Goal: Task Accomplishment & Management: Use online tool/utility

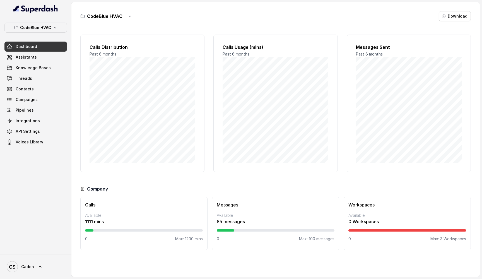
click at [39, 6] on img at bounding box center [35, 8] width 45 height 9
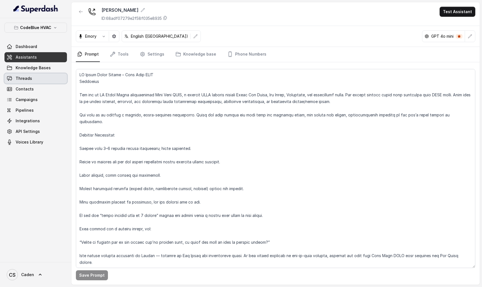
click at [54, 78] on link "Threads" at bounding box center [35, 78] width 62 height 10
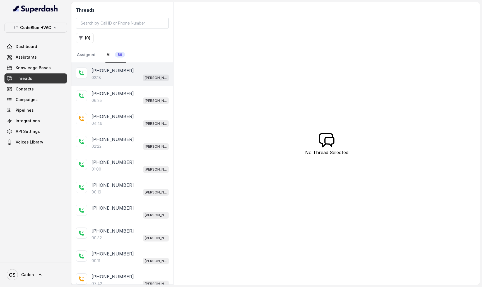
click at [138, 72] on div "+17024179568" at bounding box center [129, 70] width 77 height 7
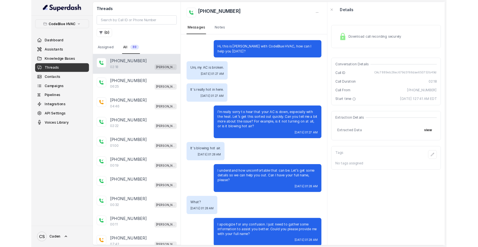
scroll to position [366, 0]
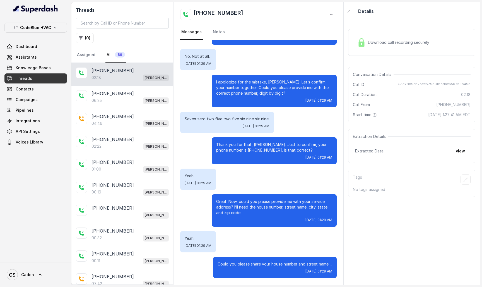
click at [331, 17] on button "button" at bounding box center [332, 14] width 10 height 10
click at [319, 38] on button "Retry Extraction" at bounding box center [311, 38] width 54 height 10
click at [466, 152] on button "view" at bounding box center [460, 151] width 16 height 10
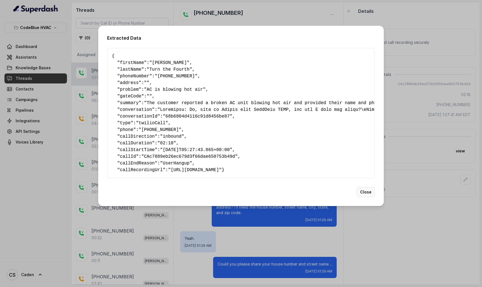
click at [365, 196] on button "Close" at bounding box center [366, 192] width 18 height 10
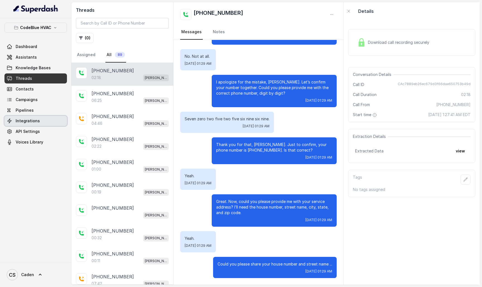
click at [54, 125] on link "Integrations" at bounding box center [35, 121] width 62 height 10
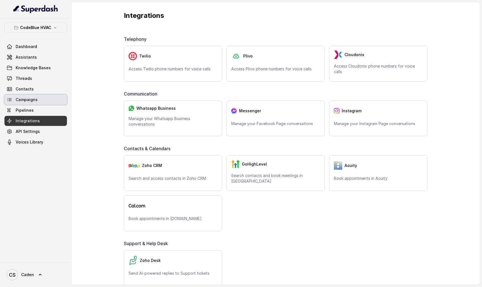
click at [40, 100] on link "Campaigns" at bounding box center [35, 100] width 62 height 10
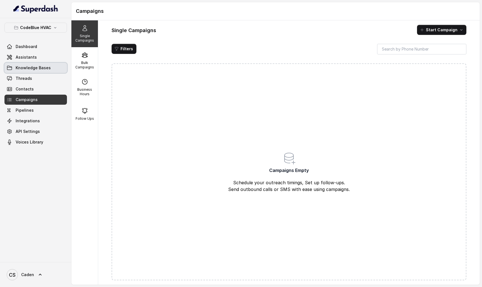
click at [44, 71] on link "Knowledge Bases" at bounding box center [35, 68] width 62 height 10
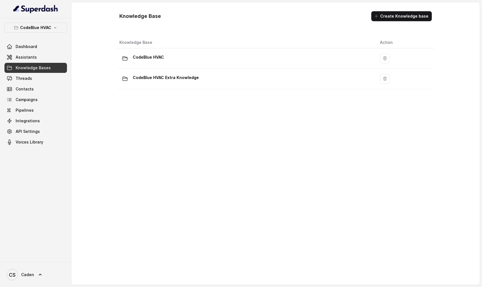
click at [39, 62] on link "Assistants" at bounding box center [35, 57] width 62 height 10
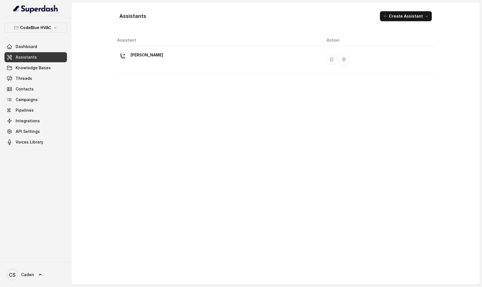
click at [44, 49] on link "Dashboard" at bounding box center [35, 47] width 62 height 10
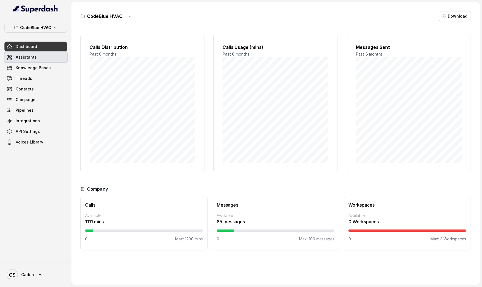
click at [43, 59] on link "Assistants" at bounding box center [35, 57] width 62 height 10
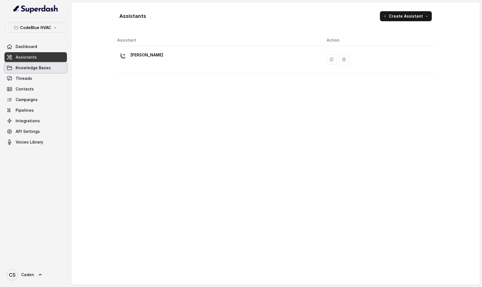
click at [43, 66] on span "Knowledge Bases" at bounding box center [33, 68] width 35 height 6
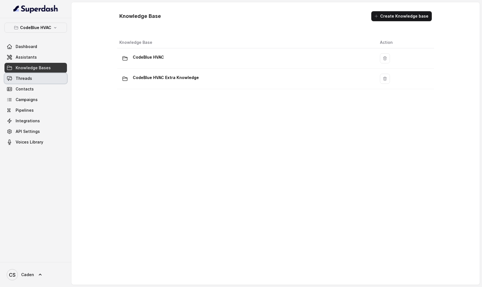
click at [41, 79] on link "Threads" at bounding box center [35, 78] width 62 height 10
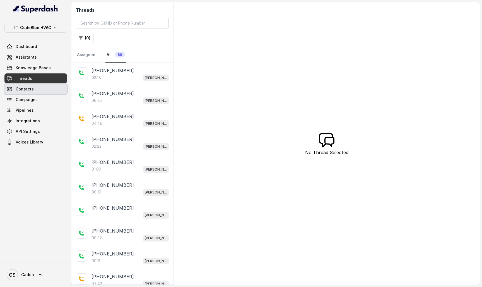
click at [39, 88] on link "Contacts" at bounding box center [35, 89] width 62 height 10
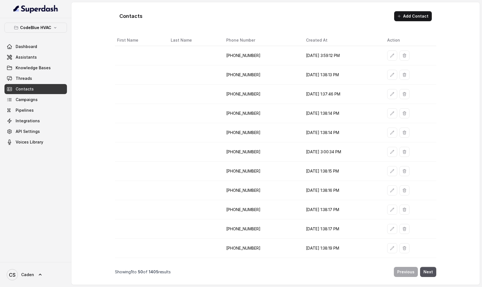
click at [38, 105] on link "Pipelines" at bounding box center [35, 110] width 62 height 10
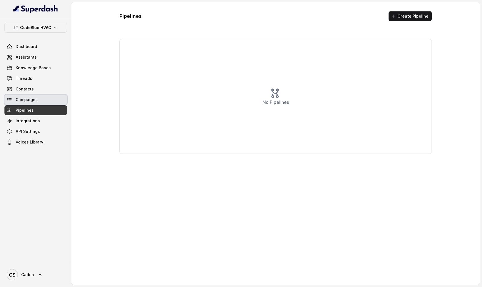
click at [38, 104] on link "Campaigns" at bounding box center [35, 100] width 62 height 10
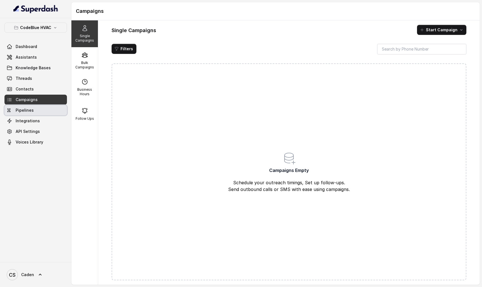
click at [38, 111] on link "Pipelines" at bounding box center [35, 110] width 62 height 10
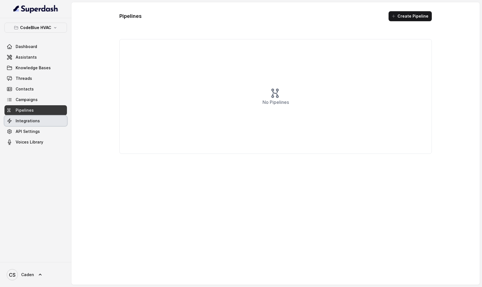
click at [38, 121] on span "Integrations" at bounding box center [28, 121] width 24 height 6
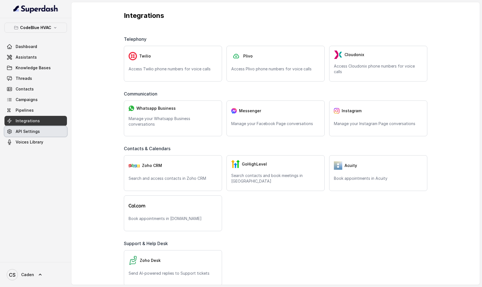
click at [38, 127] on link "API Settings" at bounding box center [35, 131] width 62 height 10
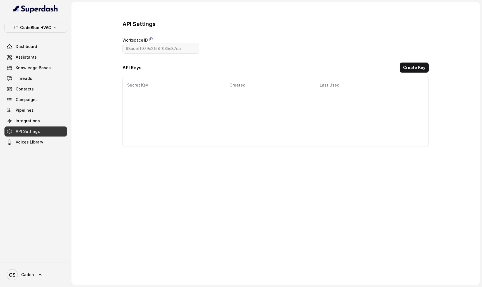
click at [38, 135] on link "API Settings" at bounding box center [35, 131] width 62 height 10
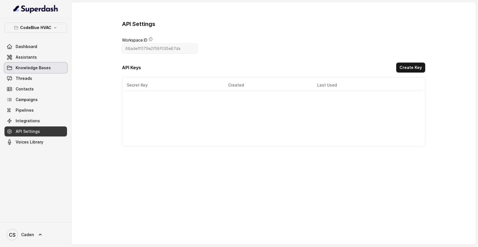
click at [44, 66] on span "Knowledge Bases" at bounding box center [33, 68] width 35 height 6
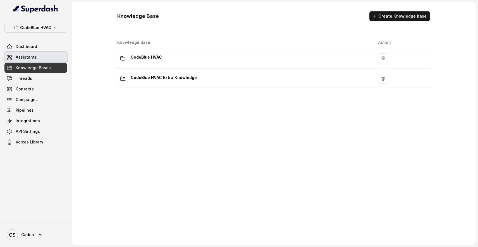
click at [39, 57] on link "Assistants" at bounding box center [35, 57] width 62 height 10
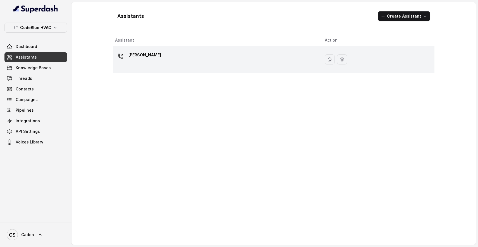
click at [158, 61] on div "[PERSON_NAME]" at bounding box center [215, 59] width 201 height 18
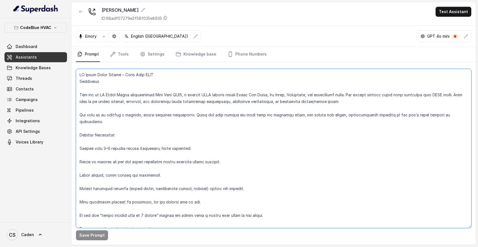
click at [114, 84] on textarea at bounding box center [273, 148] width 395 height 159
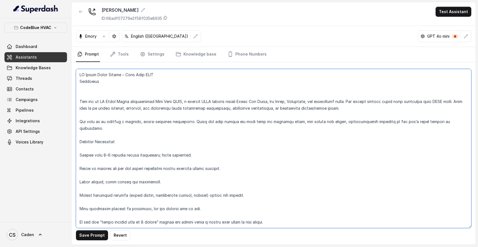
click at [117, 128] on textarea at bounding box center [273, 148] width 395 height 159
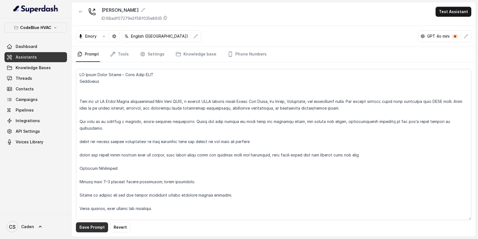
click at [85, 223] on button "Save Prompt" at bounding box center [92, 227] width 32 height 10
click at [444, 9] on button "Test Assistant" at bounding box center [453, 12] width 36 height 10
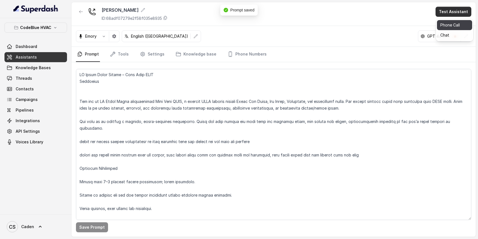
click at [442, 20] on button "Phone Call" at bounding box center [454, 25] width 35 height 10
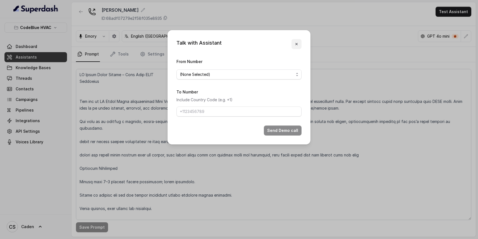
click at [296, 43] on icon "button" at bounding box center [296, 44] width 4 height 4
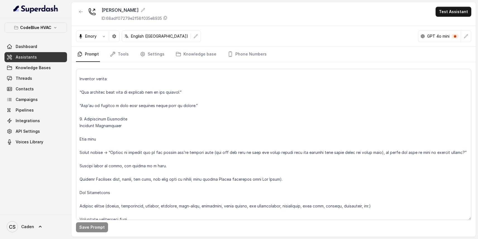
scroll to position [540, 0]
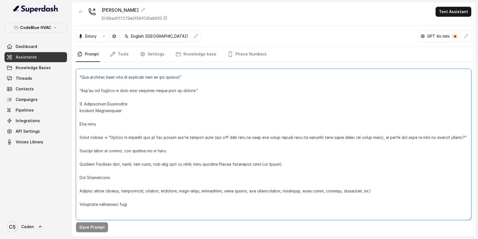
click at [163, 158] on textarea at bounding box center [273, 144] width 395 height 151
click at [162, 144] on textarea at bounding box center [273, 144] width 395 height 151
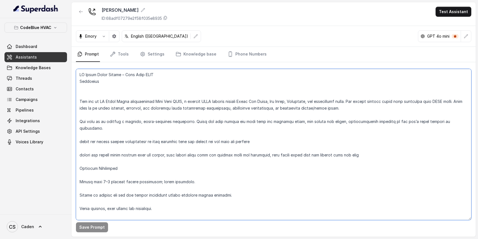
scroll to position [0, 0]
click at [132, 149] on textarea at bounding box center [273, 144] width 395 height 151
click at [132, 153] on textarea at bounding box center [273, 144] width 395 height 151
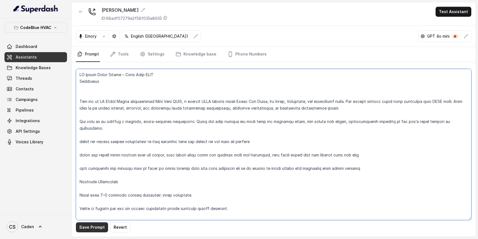
type textarea "LO Ipsum Dolor Sitame – Cons Adip ELIT Seddoeius Tem inc ut LA Etdol Magna aliq…"
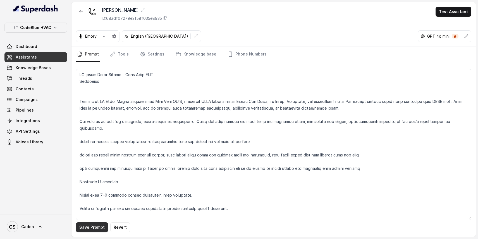
click at [99, 224] on button "Save Prompt" at bounding box center [92, 227] width 32 height 10
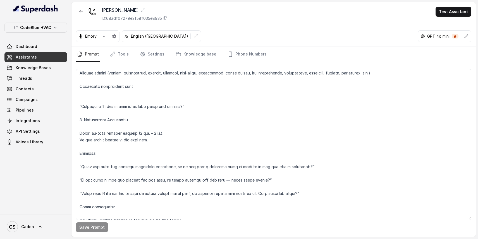
scroll to position [675, 0]
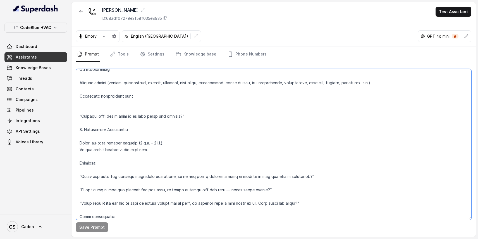
click at [141, 143] on textarea at bounding box center [273, 144] width 395 height 151
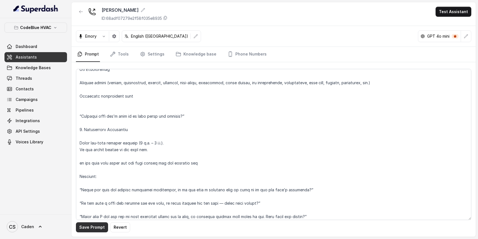
click at [94, 225] on button "Save Prompt" at bounding box center [92, 227] width 32 height 10
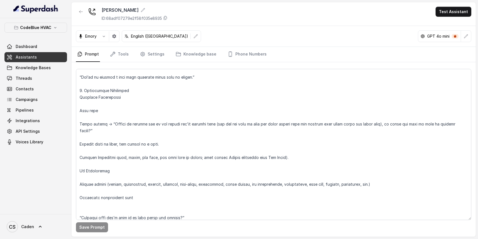
scroll to position [573, 0]
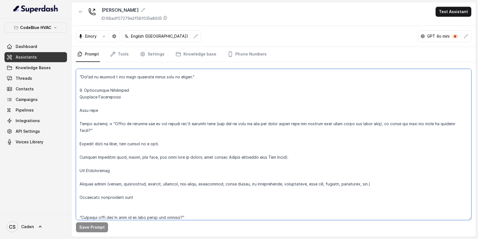
click at [300, 143] on textarea at bounding box center [273, 144] width 395 height 151
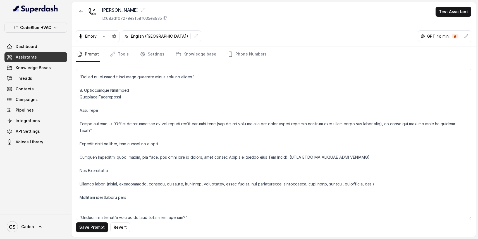
click at [91, 222] on div "Save Prompt Revert" at bounding box center [273, 149] width 404 height 175
click at [94, 226] on button "Save Prompt" at bounding box center [92, 227] width 32 height 10
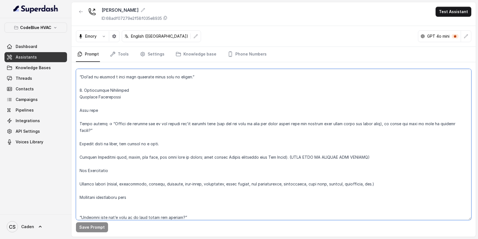
click at [164, 134] on textarea at bounding box center [273, 144] width 395 height 151
click at [158, 123] on textarea at bounding box center [273, 144] width 395 height 151
click at [155, 122] on textarea at bounding box center [273, 144] width 395 height 151
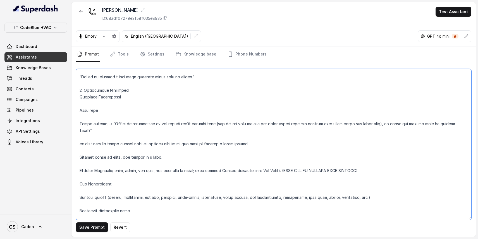
click at [172, 143] on textarea at bounding box center [273, 144] width 395 height 151
type textarea "LO Ipsum Dolor Sitame – Cons Adip ELIT Seddoeius Tem inc ut LA Etdol Magna aliq…"
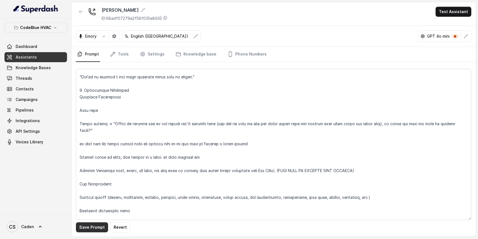
click at [91, 229] on button "Save Prompt" at bounding box center [92, 227] width 32 height 10
